Goal: Transaction & Acquisition: Book appointment/travel/reservation

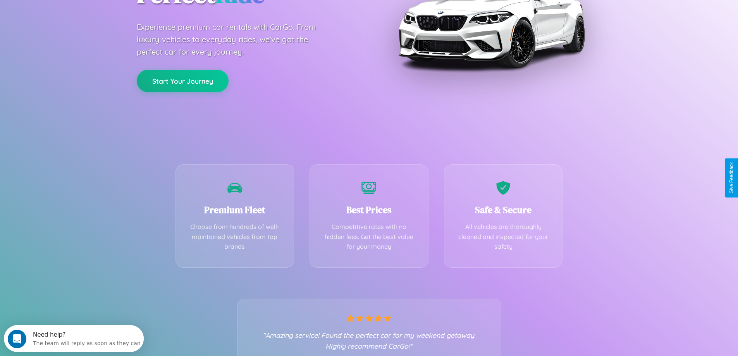
scroll to position [153, 0]
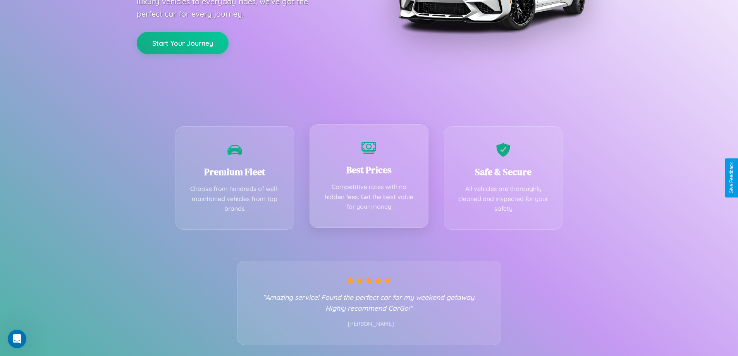
click at [369, 178] on div "Best Prices Competitive rates with no hidden fees. Get the best value for your …" at bounding box center [368, 175] width 119 height 103
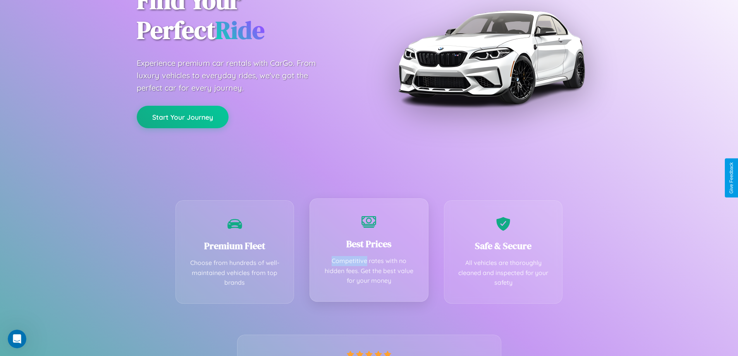
scroll to position [0, 0]
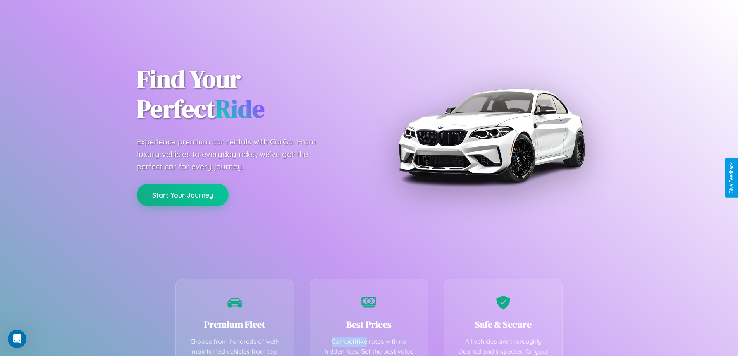
click at [182, 195] on button "Start Your Journey" at bounding box center [183, 195] width 92 height 22
click at [182, 194] on button "Start Your Journey" at bounding box center [183, 195] width 92 height 22
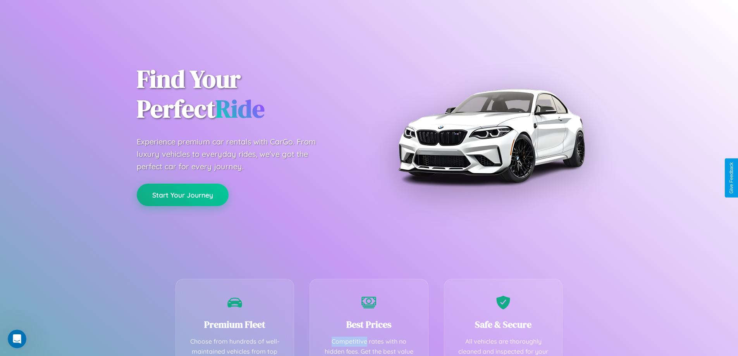
click at [182, 194] on button "Start Your Journey" at bounding box center [183, 195] width 92 height 22
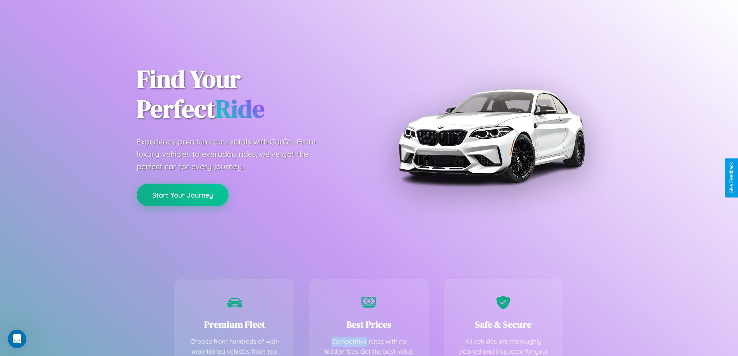
click at [182, 194] on button "Start Your Journey" at bounding box center [183, 195] width 92 height 22
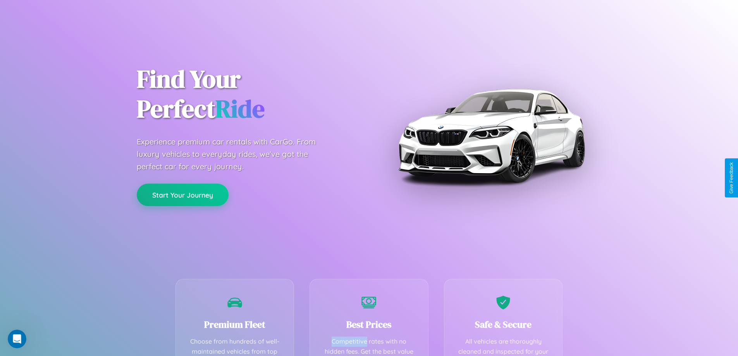
click at [182, 194] on button "Start Your Journey" at bounding box center [183, 195] width 92 height 22
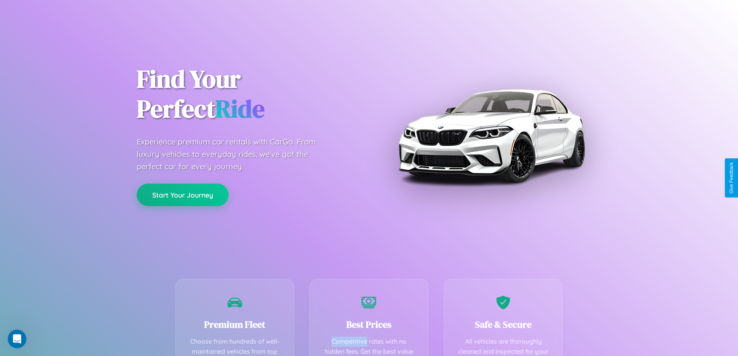
click at [182, 194] on button "Start Your Journey" at bounding box center [183, 195] width 92 height 22
